Goal: Task Accomplishment & Management: Use online tool/utility

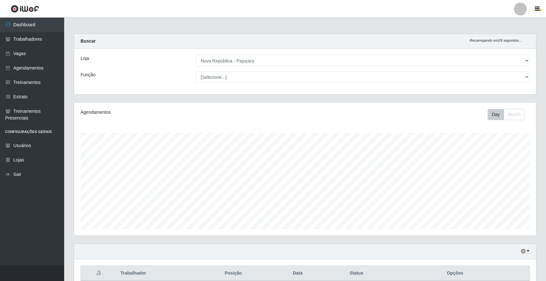
select select "65"
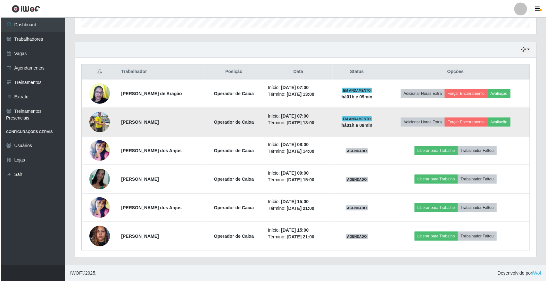
scroll to position [133, 462]
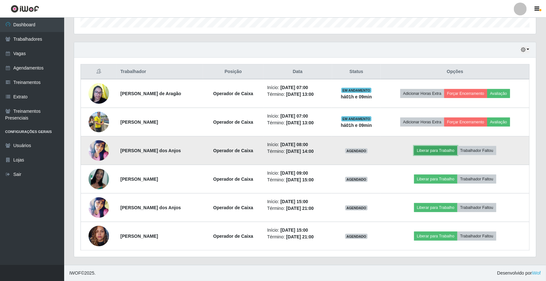
click at [443, 150] on button "Liberar para Trabalho" at bounding box center [435, 150] width 43 height 9
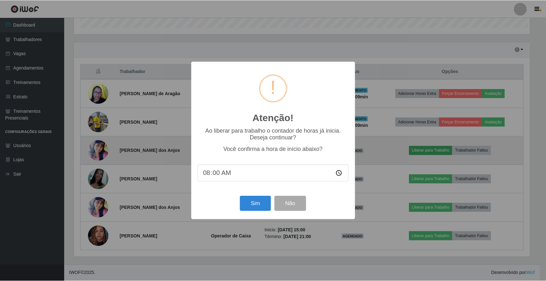
scroll to position [133, 457]
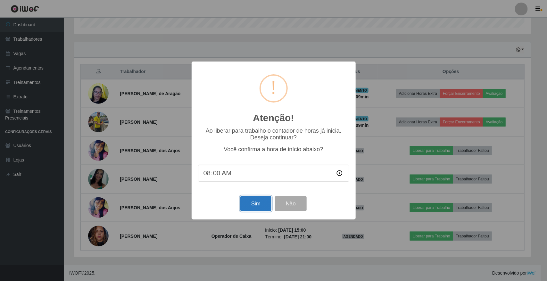
click at [262, 207] on button "Sim" at bounding box center [255, 203] width 31 height 15
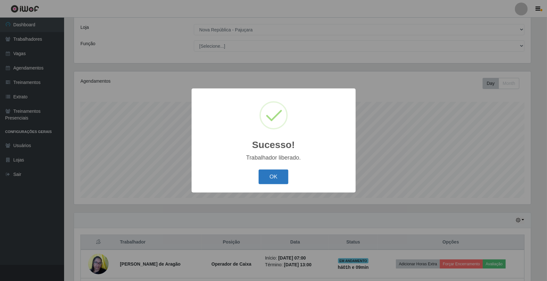
click at [268, 181] on button "OK" at bounding box center [274, 177] width 30 height 15
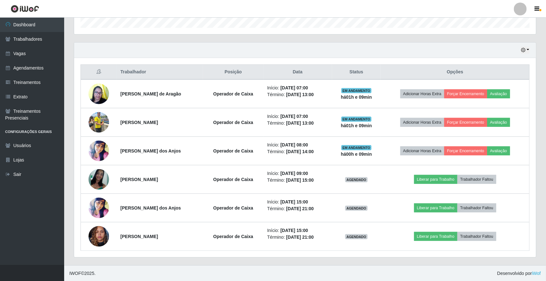
scroll to position [203, 0]
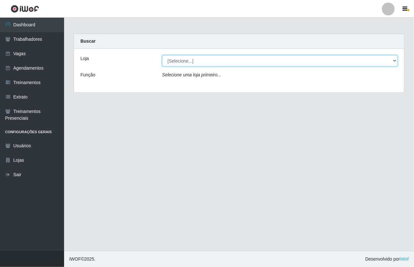
click at [395, 59] on select "[Selecione...] [GEOGRAPHIC_DATA]" at bounding box center [280, 60] width 236 height 11
select select "65"
click at [162, 55] on select "[Selecione...] [GEOGRAPHIC_DATA]" at bounding box center [280, 60] width 236 height 11
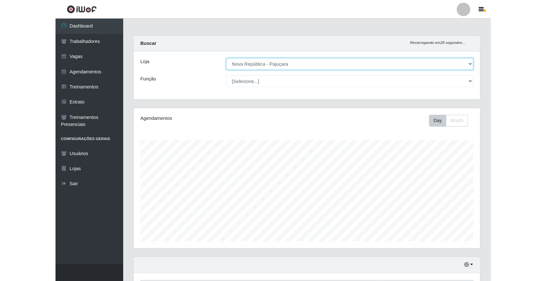
scroll to position [133, 329]
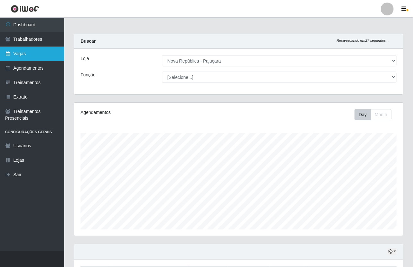
click at [32, 52] on link "Vagas" at bounding box center [32, 53] width 64 height 14
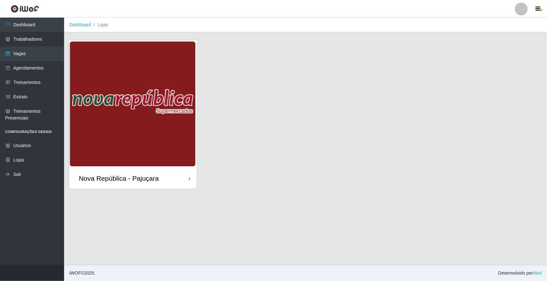
click at [114, 172] on div "Nova República - Pajuçara" at bounding box center [133, 178] width 128 height 21
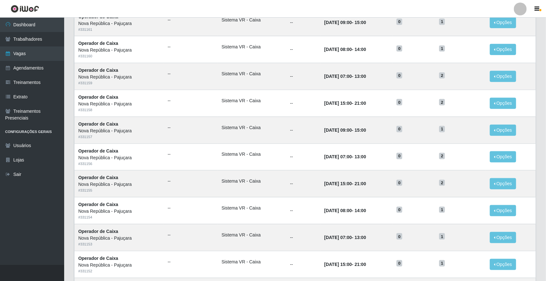
scroll to position [263, 0]
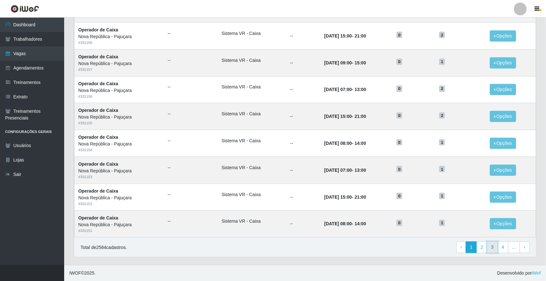
click at [414, 247] on link "3" at bounding box center [492, 248] width 11 height 12
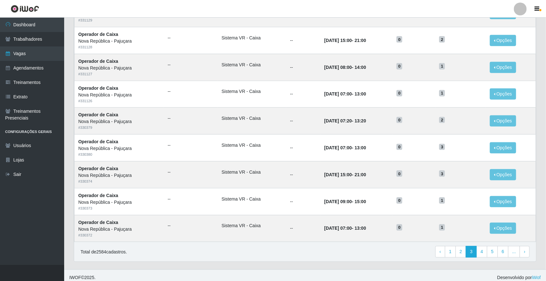
scroll to position [263, 0]
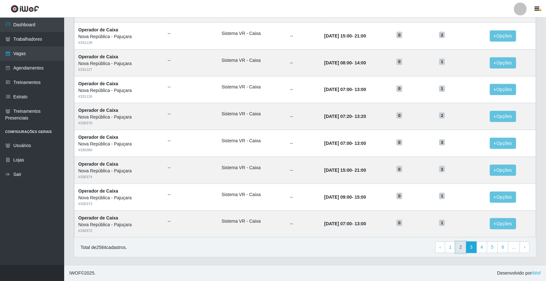
click at [462, 247] on link "2" at bounding box center [460, 248] width 11 height 12
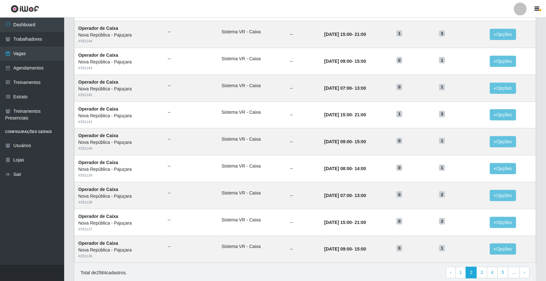
scroll to position [263, 0]
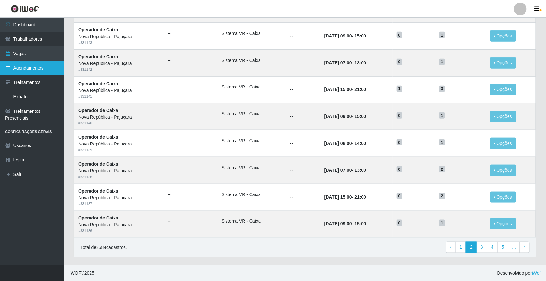
click at [23, 67] on link "Agendamentos" at bounding box center [32, 68] width 64 height 14
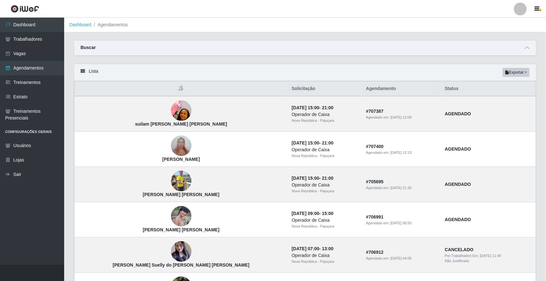
drag, startPoint x: 545, startPoint y: 106, endPoint x: 547, endPoint y: 161, distance: 54.8
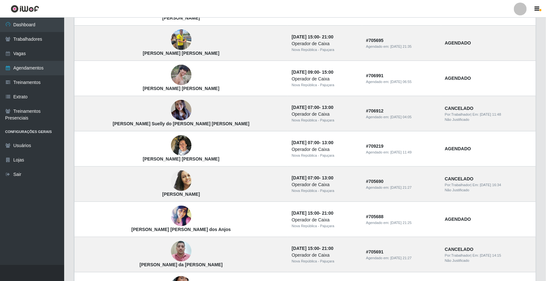
scroll to position [389, 0]
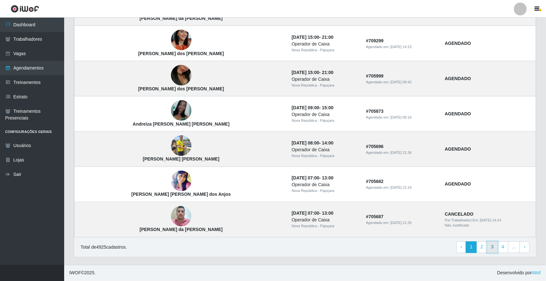
click at [492, 248] on link "3" at bounding box center [492, 248] width 11 height 12
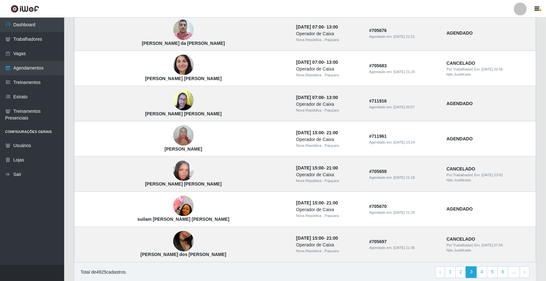
scroll to position [389, 0]
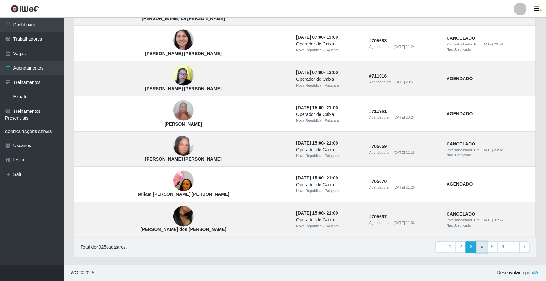
click at [480, 249] on link "4" at bounding box center [481, 248] width 11 height 12
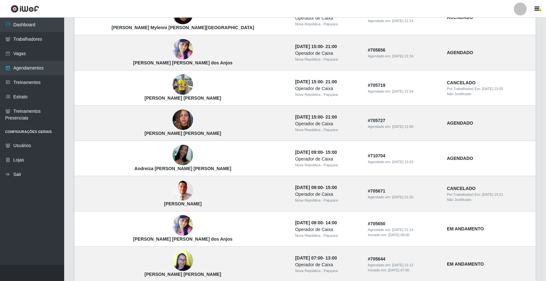
scroll to position [204, 0]
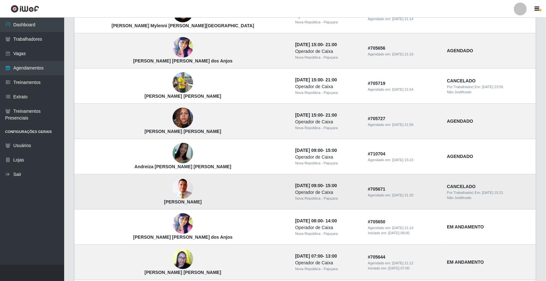
click at [172, 189] on img at bounding box center [182, 188] width 21 height 21
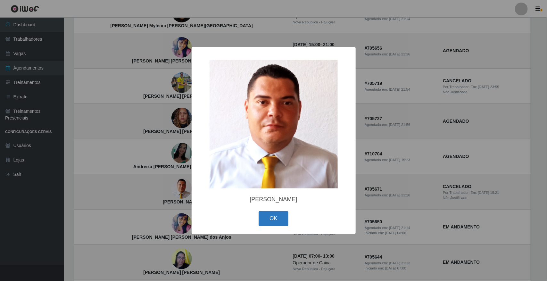
click at [274, 220] on button "OK" at bounding box center [274, 218] width 30 height 15
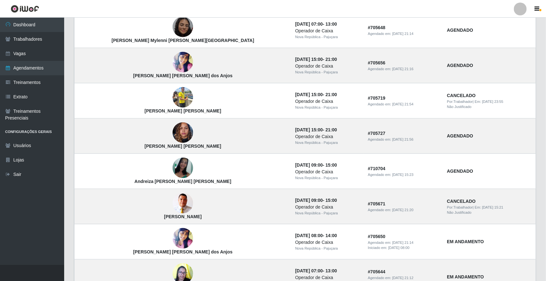
scroll to position [189, 0]
